Goal: Transaction & Acquisition: Purchase product/service

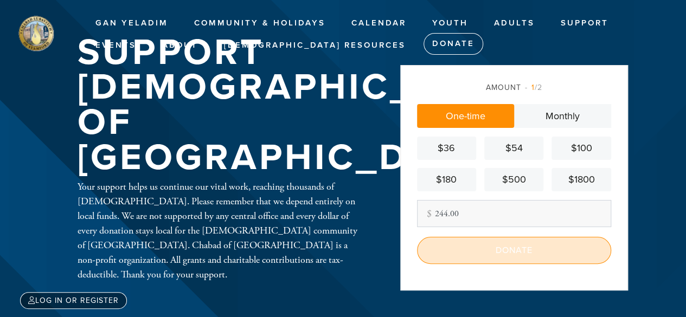
type input "244.00"
click at [519, 251] on input "Donate" at bounding box center [514, 250] width 194 height 27
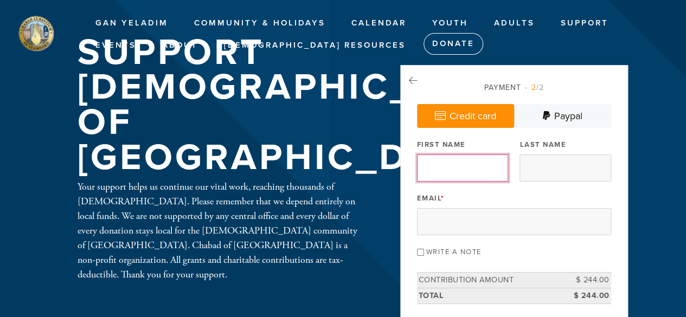
click at [467, 174] on input "First Name" at bounding box center [462, 168] width 91 height 27
type input "[PERSON_NAME]"
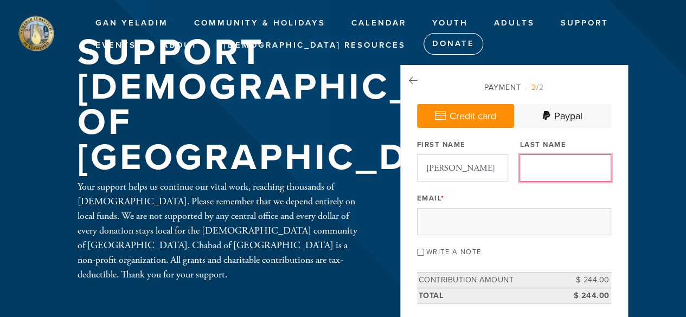
type input "[PERSON_NAME]"
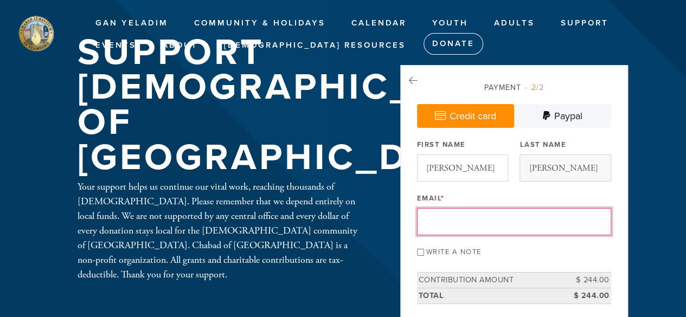
type input "[EMAIL_ADDRESS][DOMAIN_NAME]"
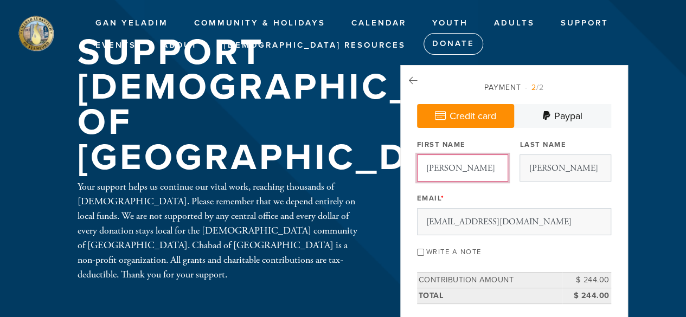
drag, startPoint x: 458, startPoint y: 167, endPoint x: 452, endPoint y: 165, distance: 6.1
click at [452, 165] on input "[PERSON_NAME]" at bounding box center [462, 168] width 91 height 27
type input "[PERSON_NAME]"
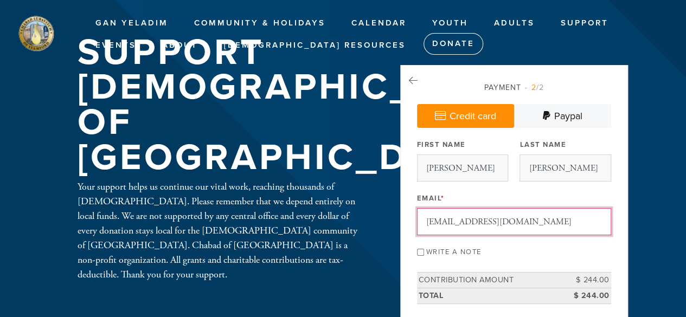
drag, startPoint x: 523, startPoint y: 222, endPoint x: 420, endPoint y: 218, distance: 103.2
click at [420, 218] on input "[EMAIL_ADDRESS][DOMAIN_NAME]" at bounding box center [514, 221] width 194 height 27
type input "[EMAIL_ADDRESS][DOMAIN_NAME]"
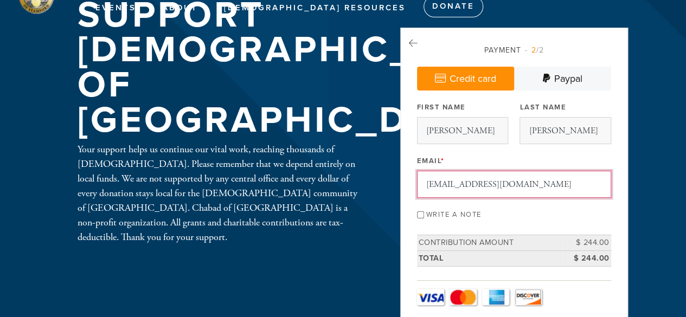
scroll to position [54, 0]
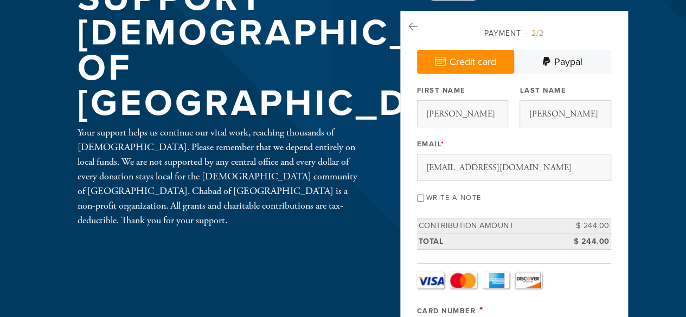
click at [421, 195] on input "Write a note" at bounding box center [420, 198] width 7 height 7
checkbox input "true"
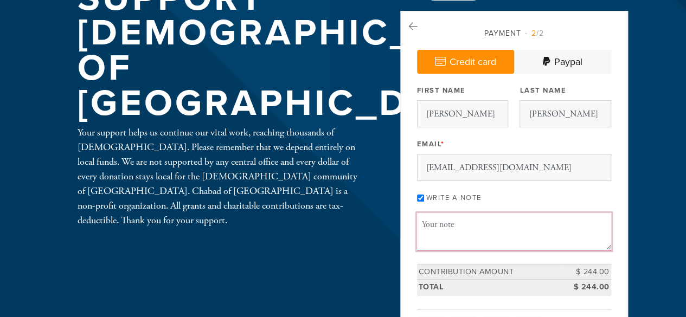
click at [443, 223] on textarea "Message or dedication" at bounding box center [514, 231] width 194 height 37
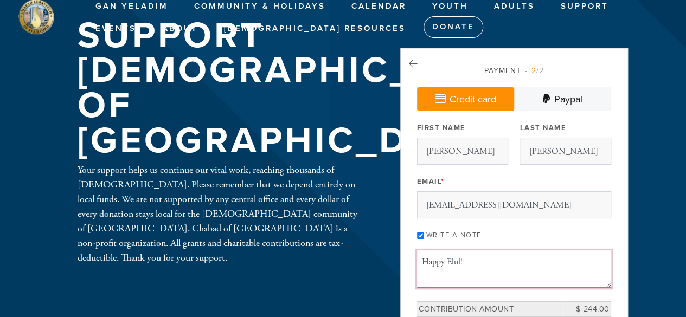
scroll to position [0, 0]
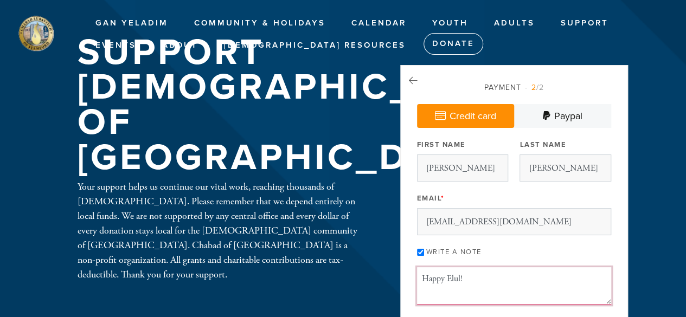
type textarea "Happy Elul!"
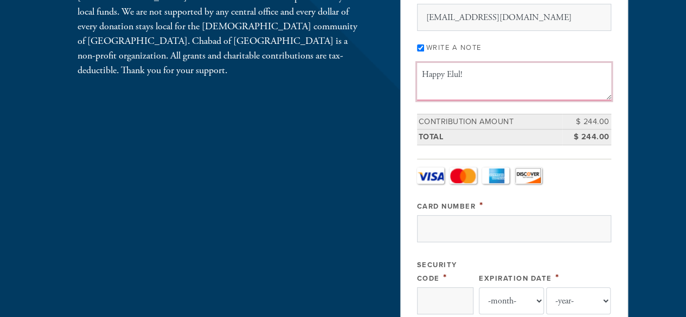
scroll to position [217, 0]
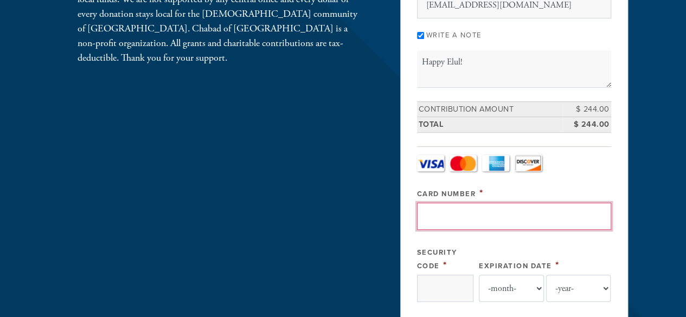
click at [439, 215] on input "Card Number" at bounding box center [514, 216] width 194 height 27
type input "[CREDIT_CARD_NUMBER]"
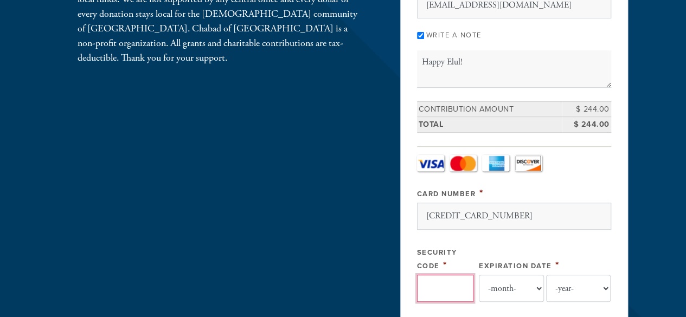
type input "251"
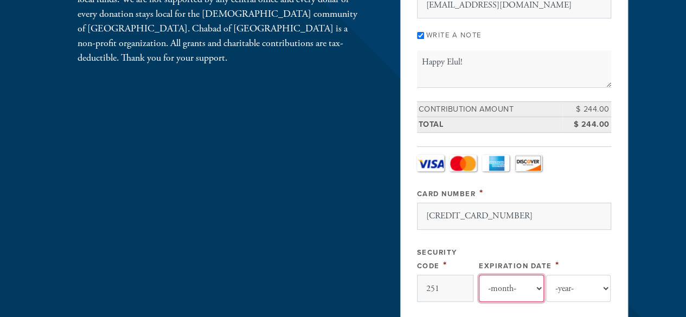
select select "4"
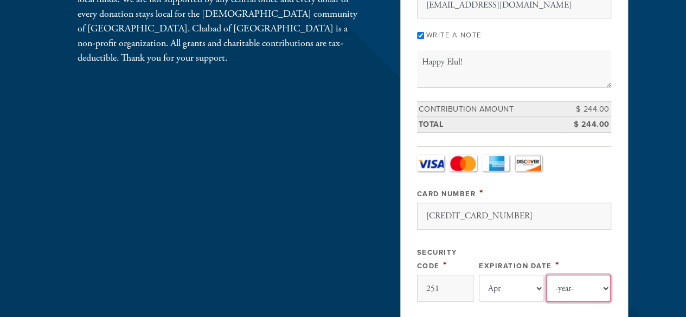
select select "2026"
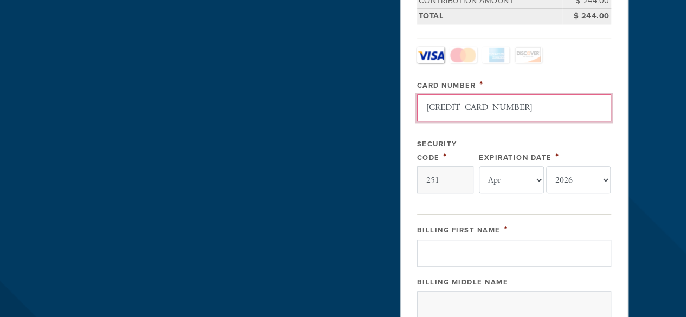
scroll to position [380, 0]
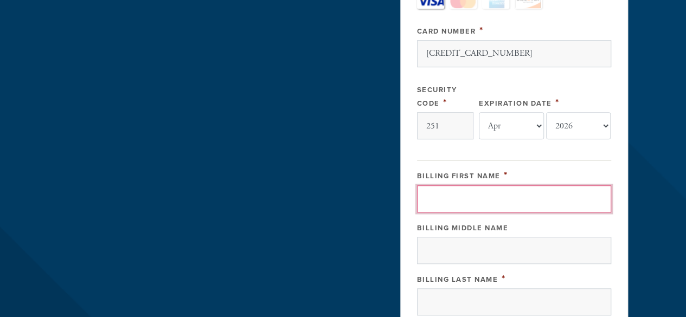
click at [481, 198] on input "Billing First Name" at bounding box center [514, 199] width 194 height 27
type input "[PERSON_NAME]"
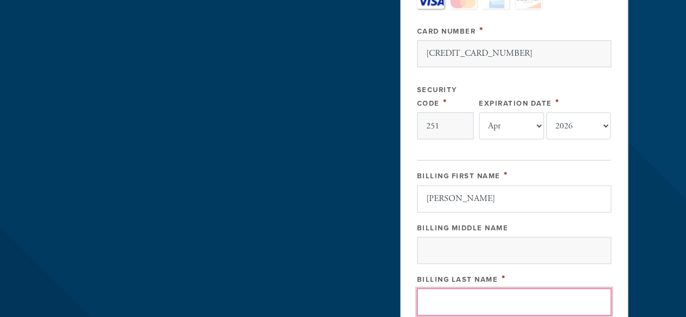
type input "[PERSON_NAME]"
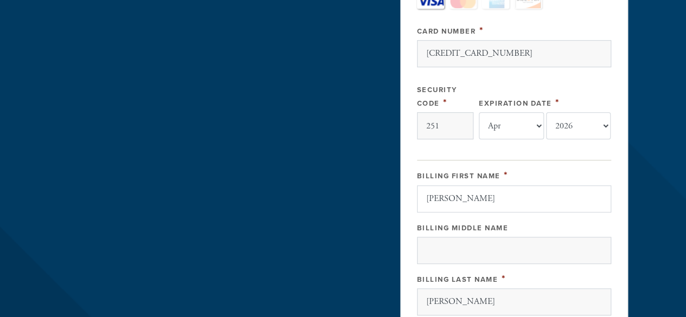
type input "[STREET_ADDRESS]"
type input "[GEOGRAPHIC_DATA]"
type input "24503"
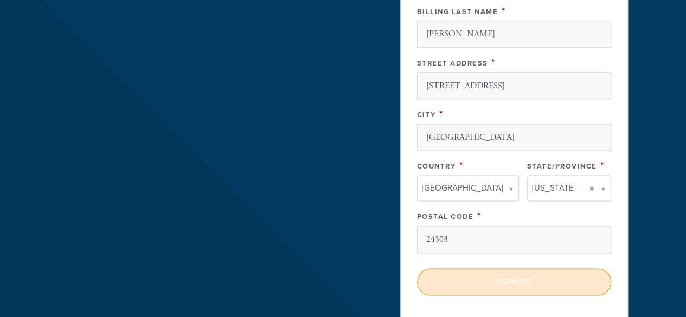
click at [499, 280] on input "Submit" at bounding box center [514, 282] width 194 height 27
